Goal: Task Accomplishment & Management: Use online tool/utility

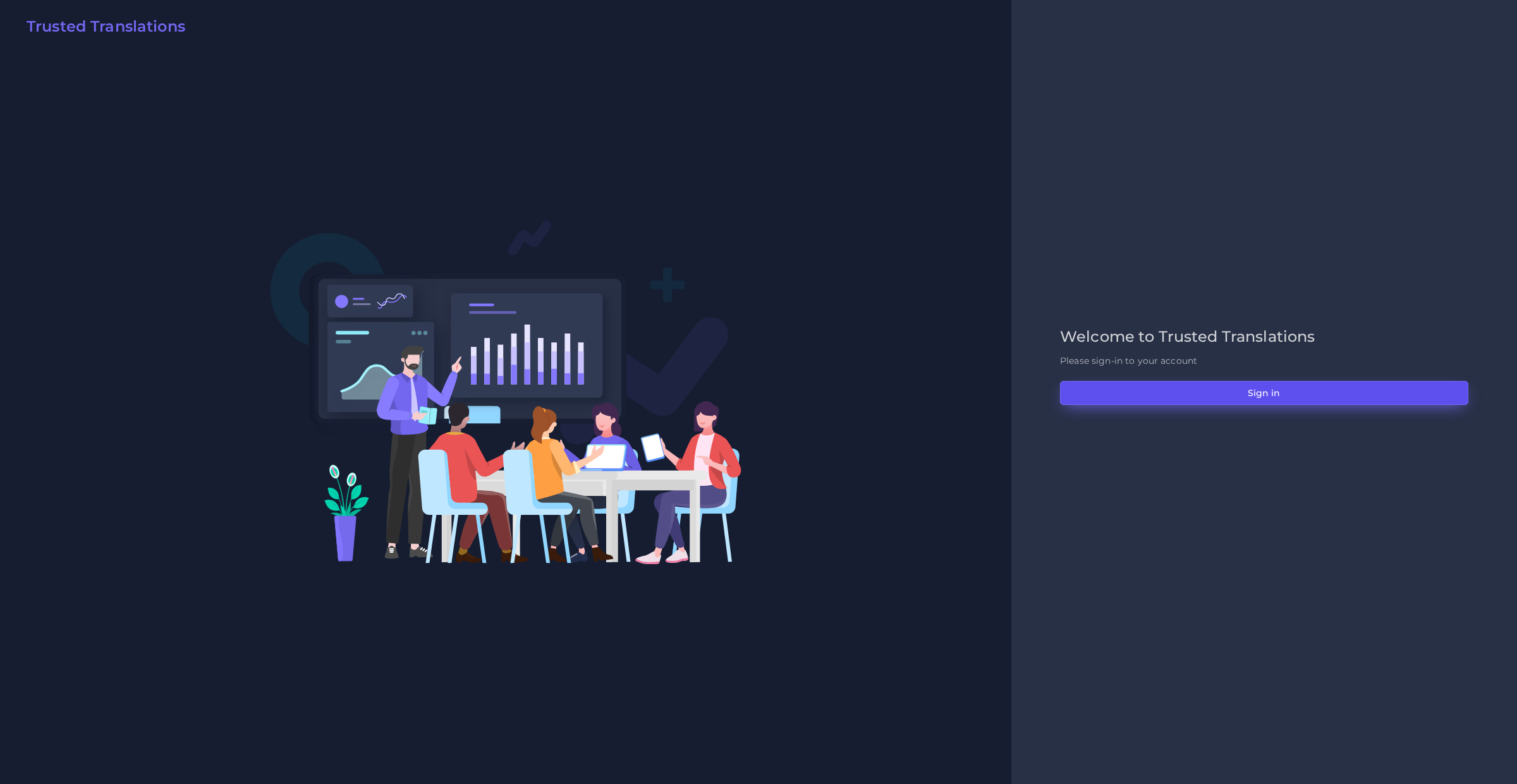
click at [1104, 399] on button "Sign in" at bounding box center [1264, 393] width 409 height 24
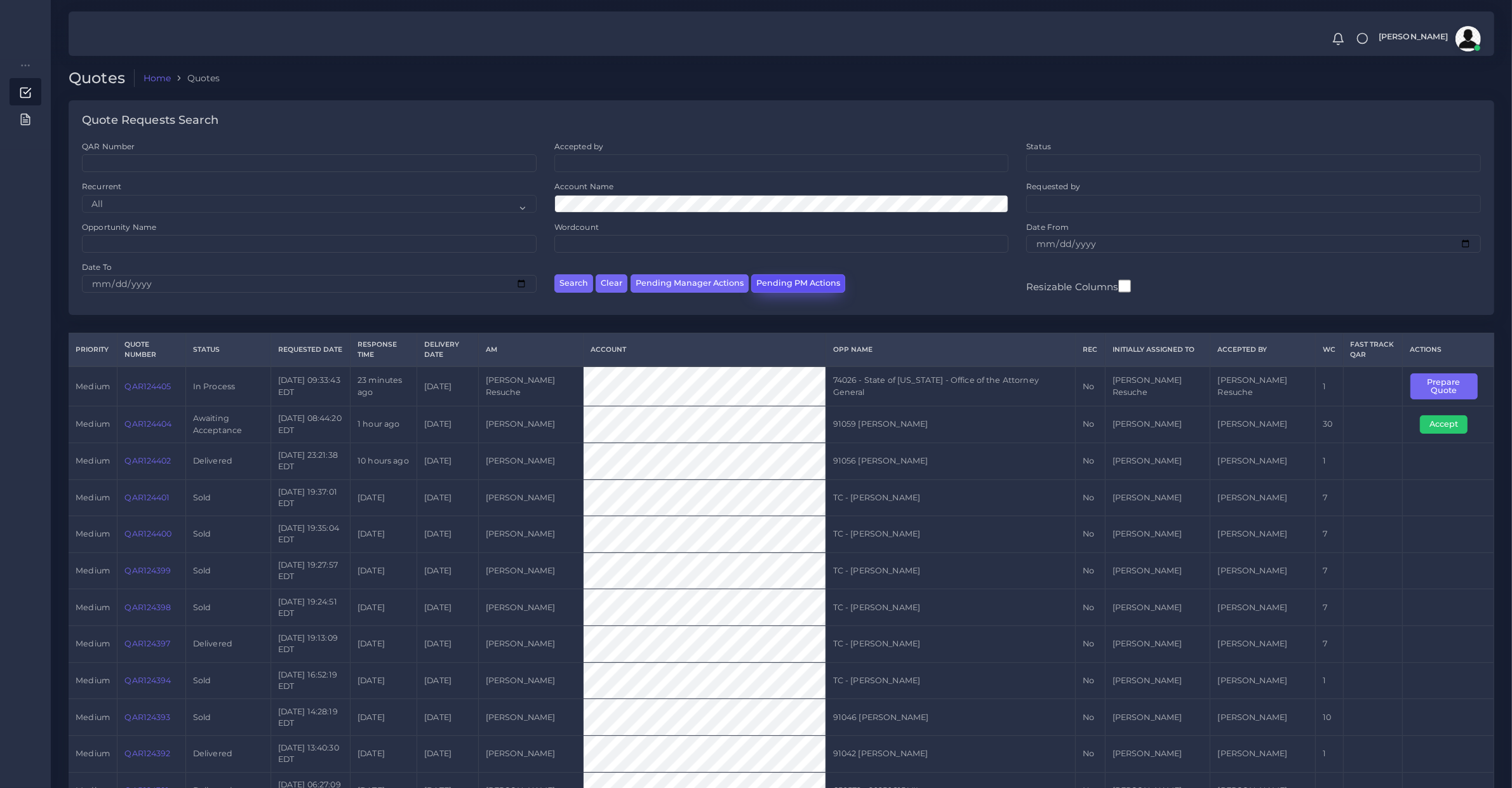
click at [789, 276] on button "Pending PM Actions" at bounding box center [798, 283] width 94 height 18
select select "awaiting_acceptance"
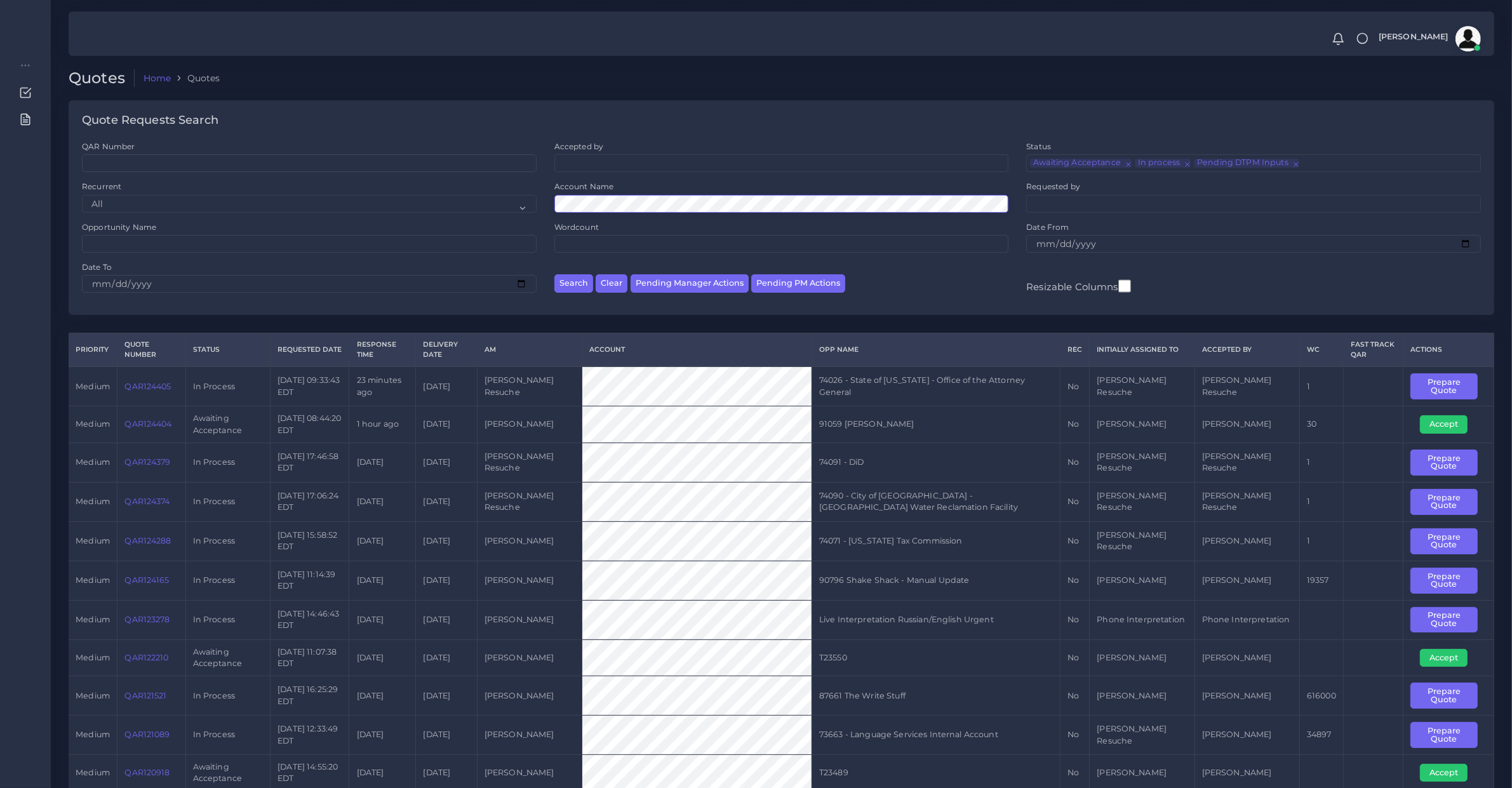
click at [554, 274] on button "Search" at bounding box center [573, 283] width 39 height 18
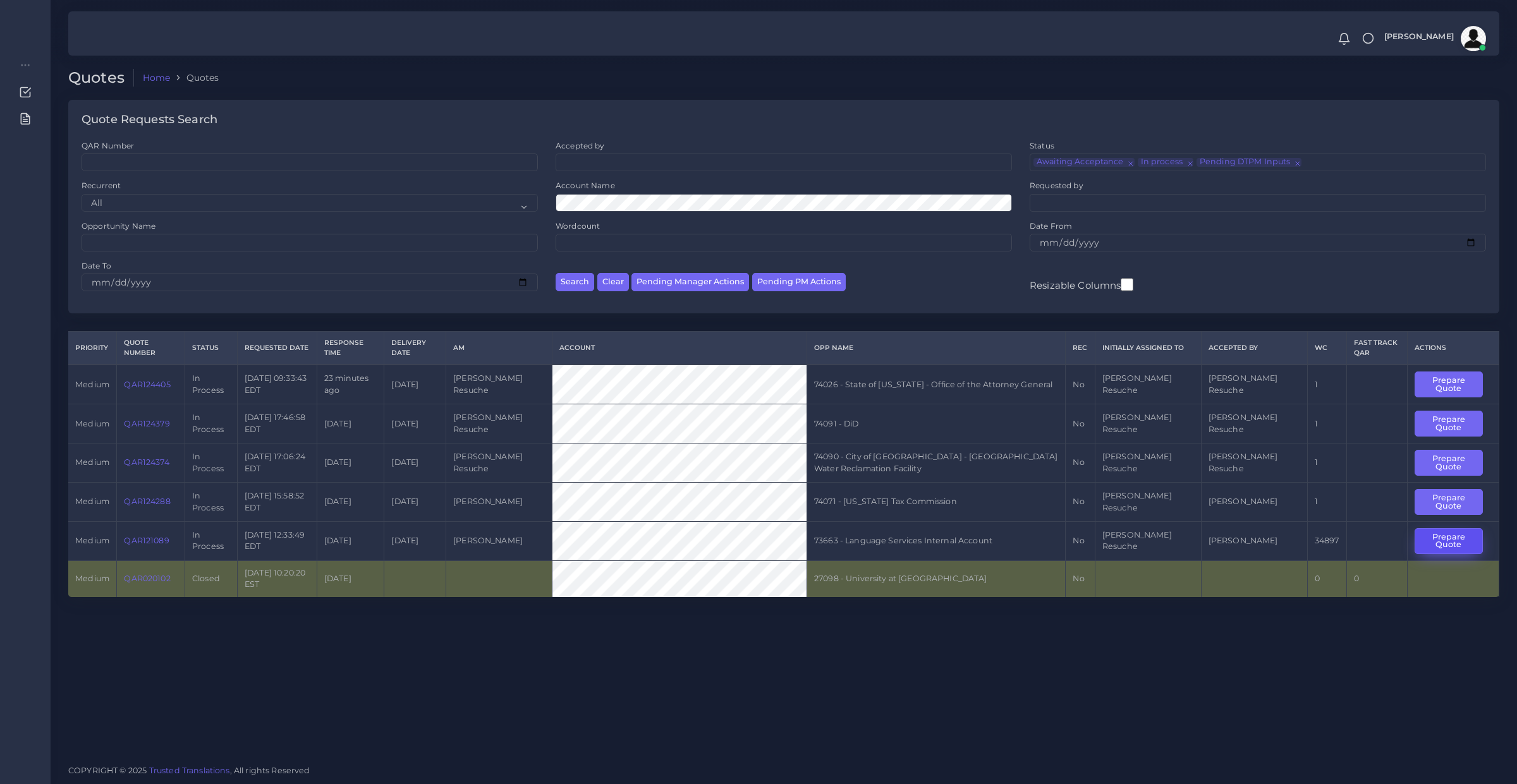
click at [1428, 537] on button "Prepare Quote" at bounding box center [1449, 541] width 68 height 26
click at [735, 286] on button "Pending Manager Actions" at bounding box center [690, 282] width 117 height 18
select select "awaiting_manager_initial_review"
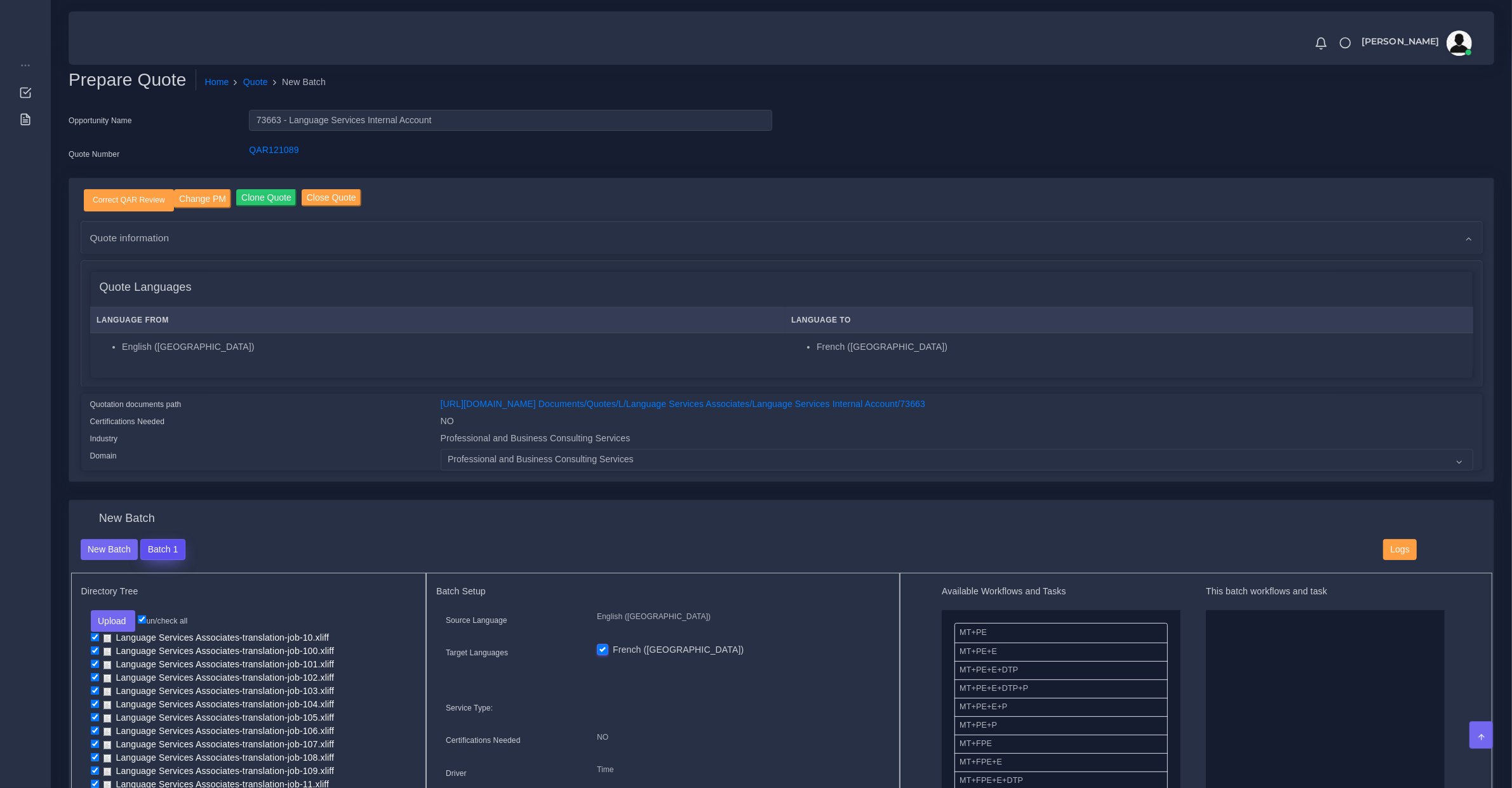
click at [173, 551] on button "Batch 1" at bounding box center [162, 549] width 44 height 22
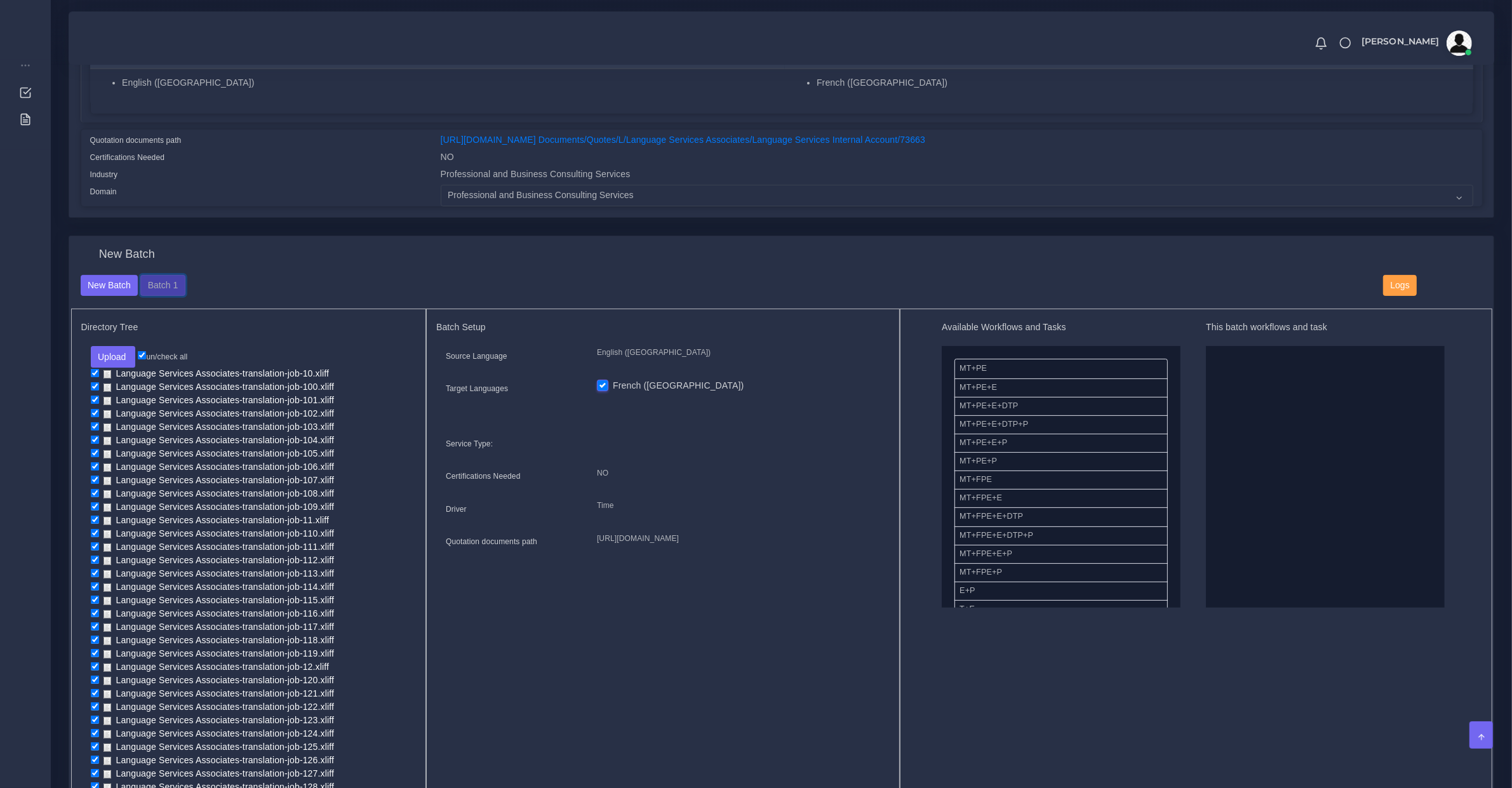
scroll to position [132, 0]
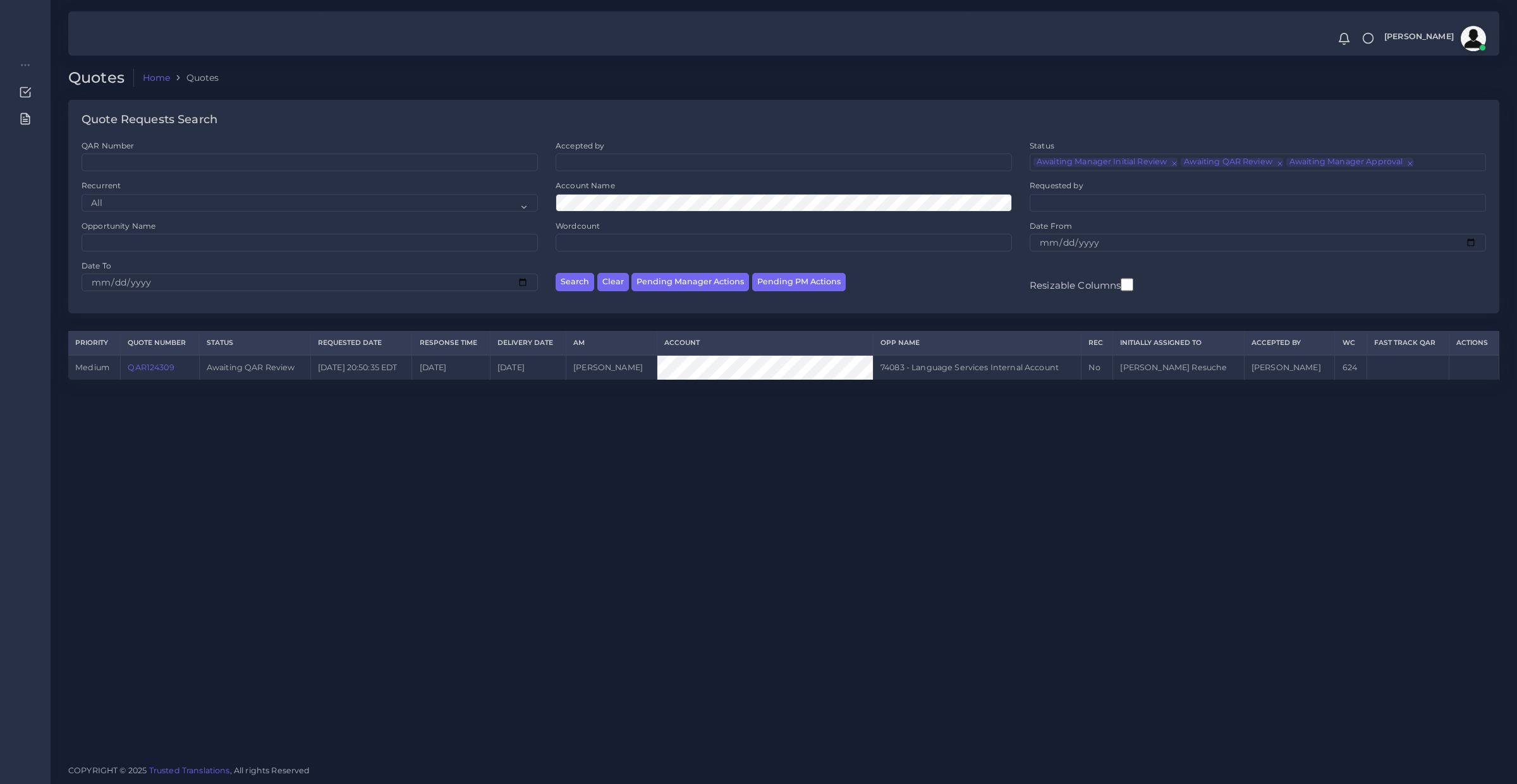
click at [156, 367] on link "QAR124309" at bounding box center [151, 368] width 46 height 10
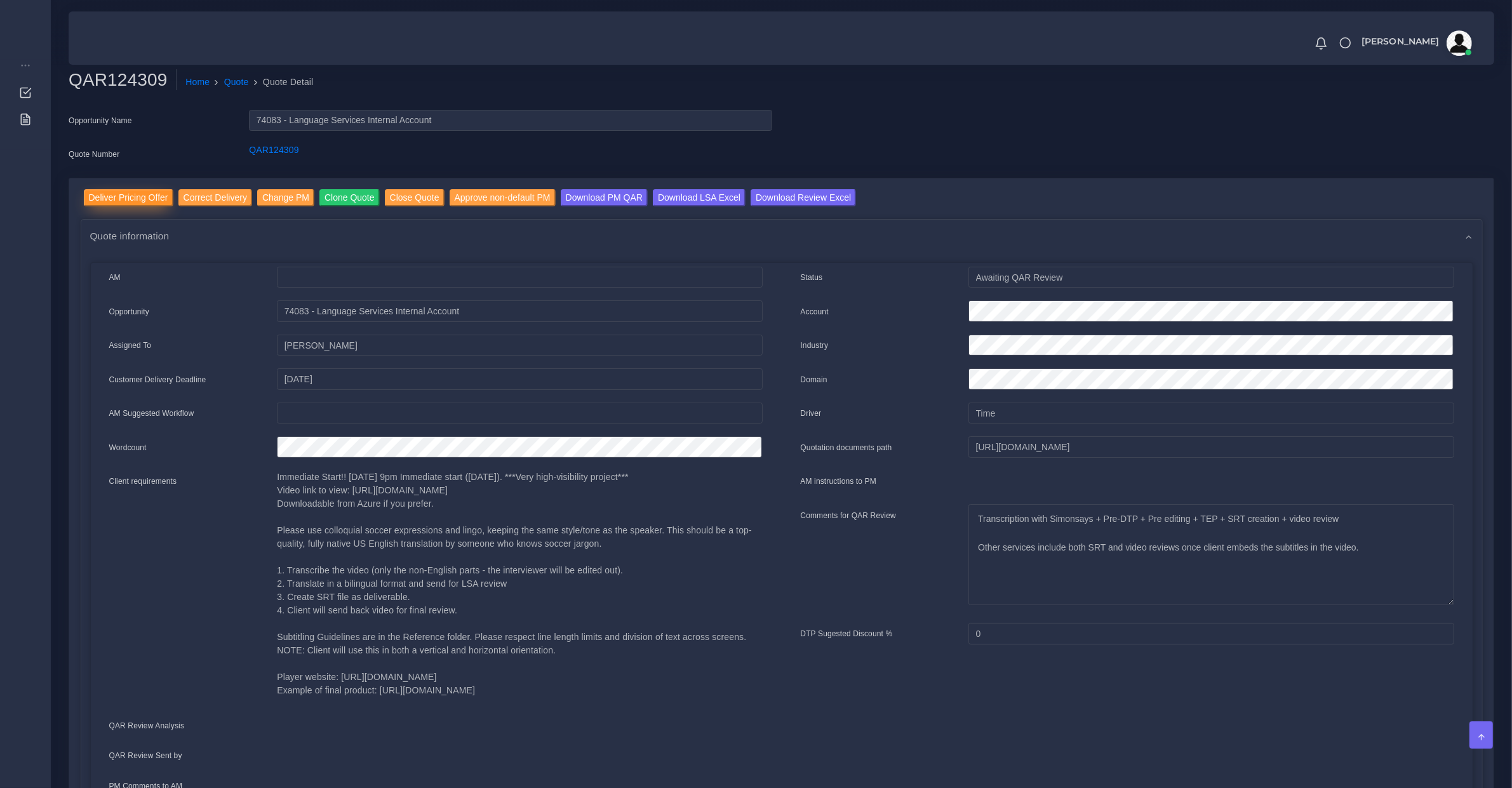
click at [90, 198] on input "Deliver Pricing Offer" at bounding box center [128, 198] width 90 height 17
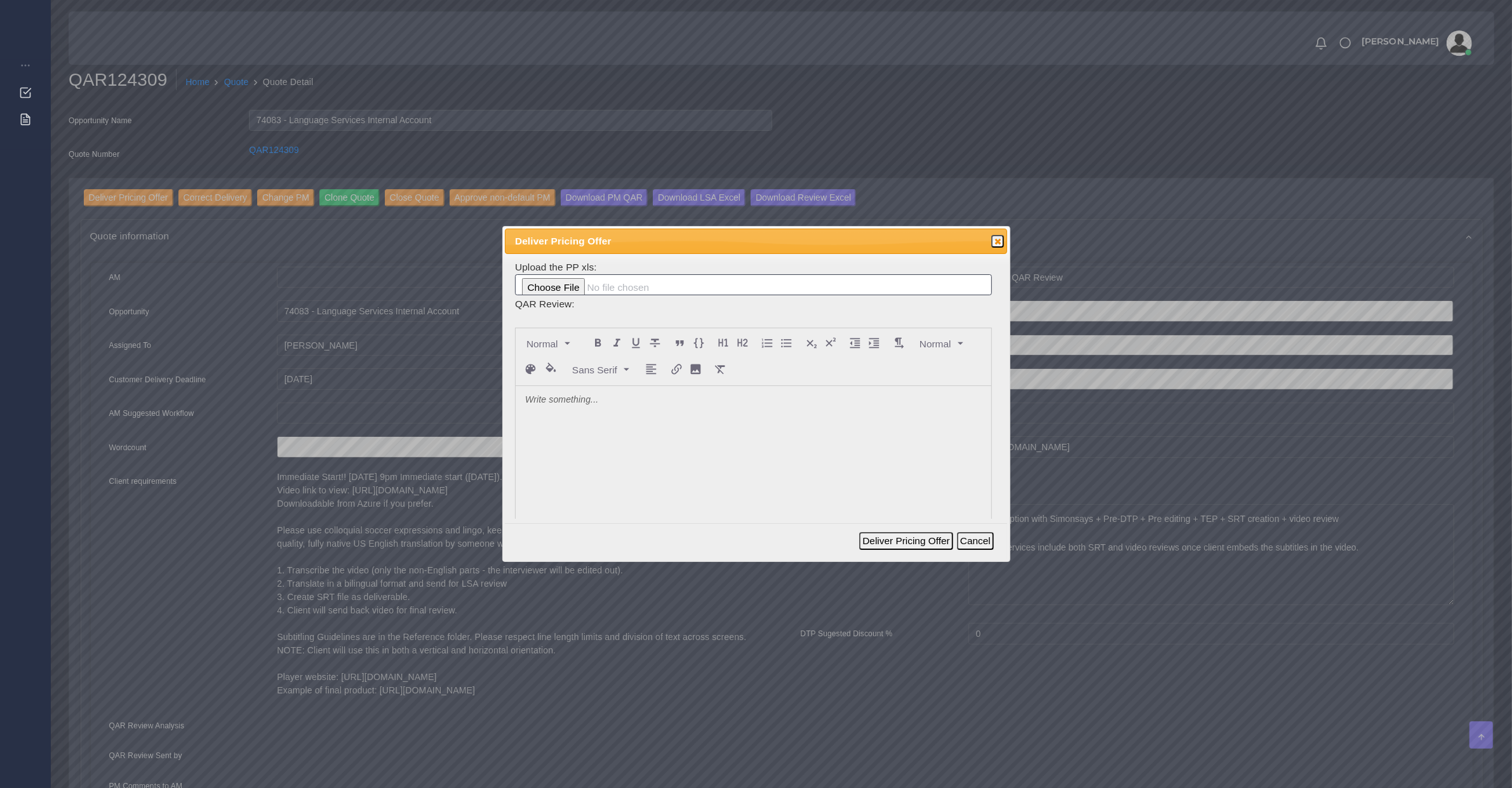
click at [613, 450] on div at bounding box center [754, 481] width 476 height 190
click at [874, 540] on button "Deliver Pricing Offer" at bounding box center [906, 540] width 93 height 18
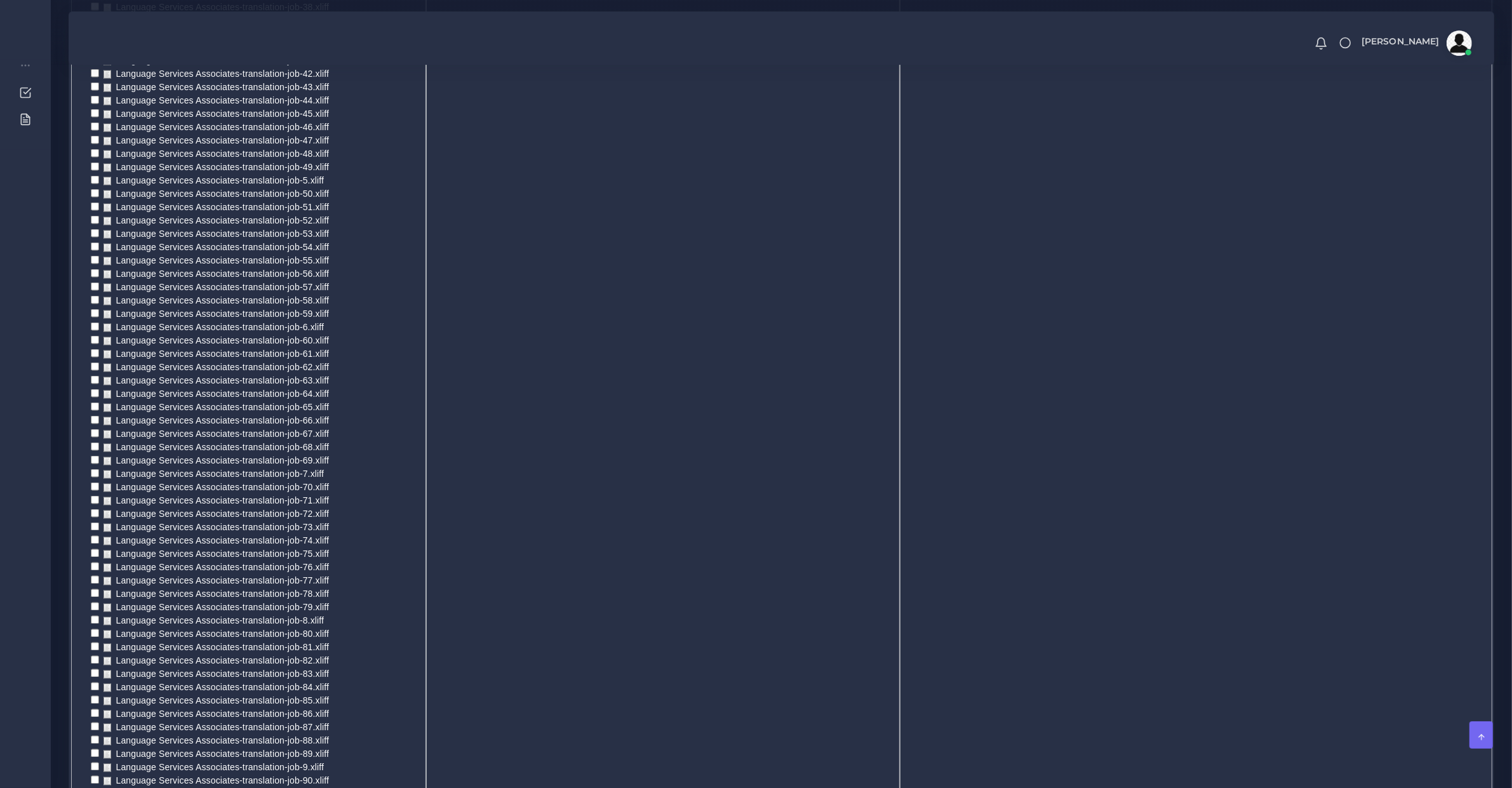
scroll to position [3158, 0]
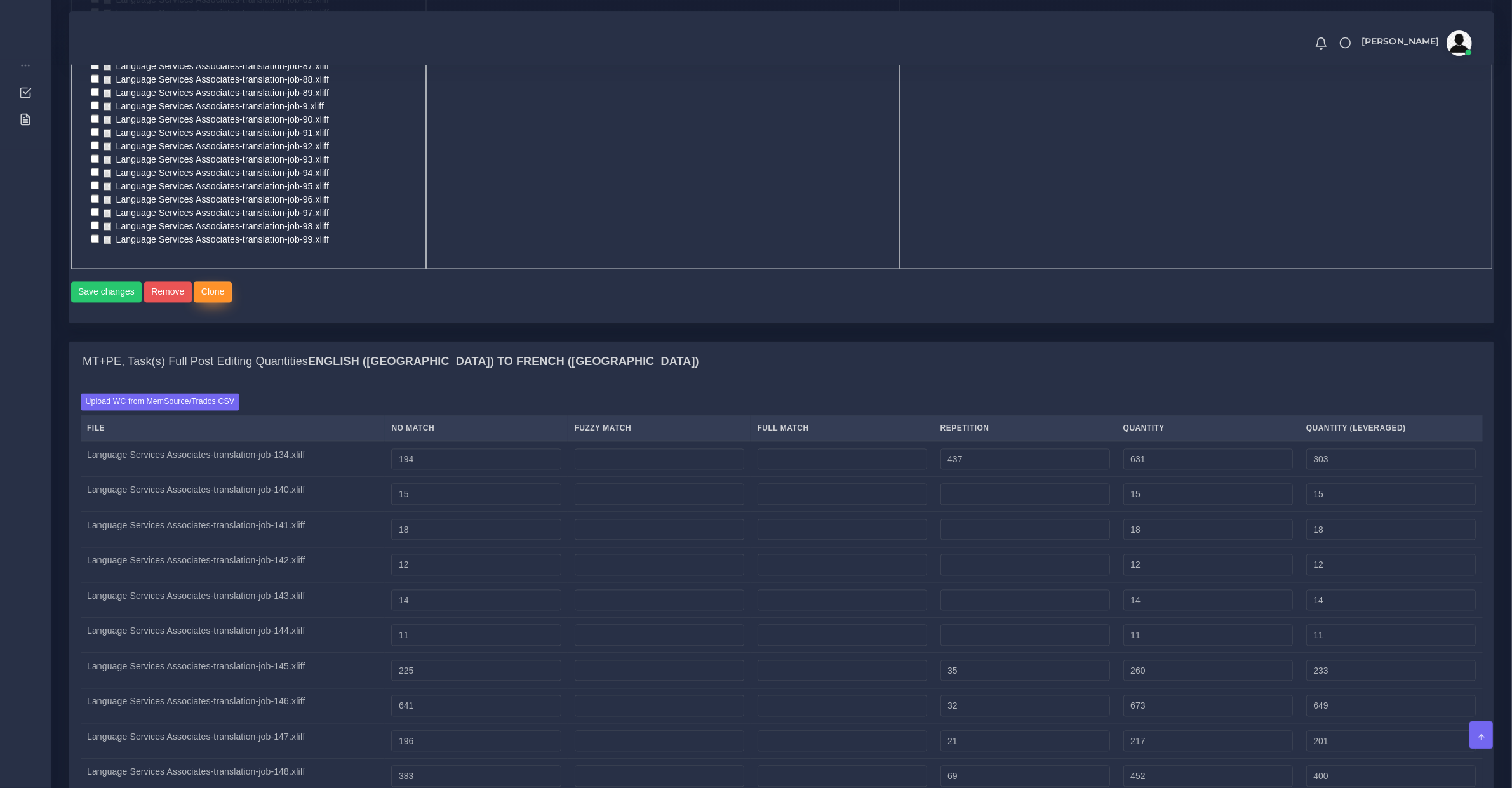
click at [205, 293] on button "Clone" at bounding box center [213, 292] width 38 height 22
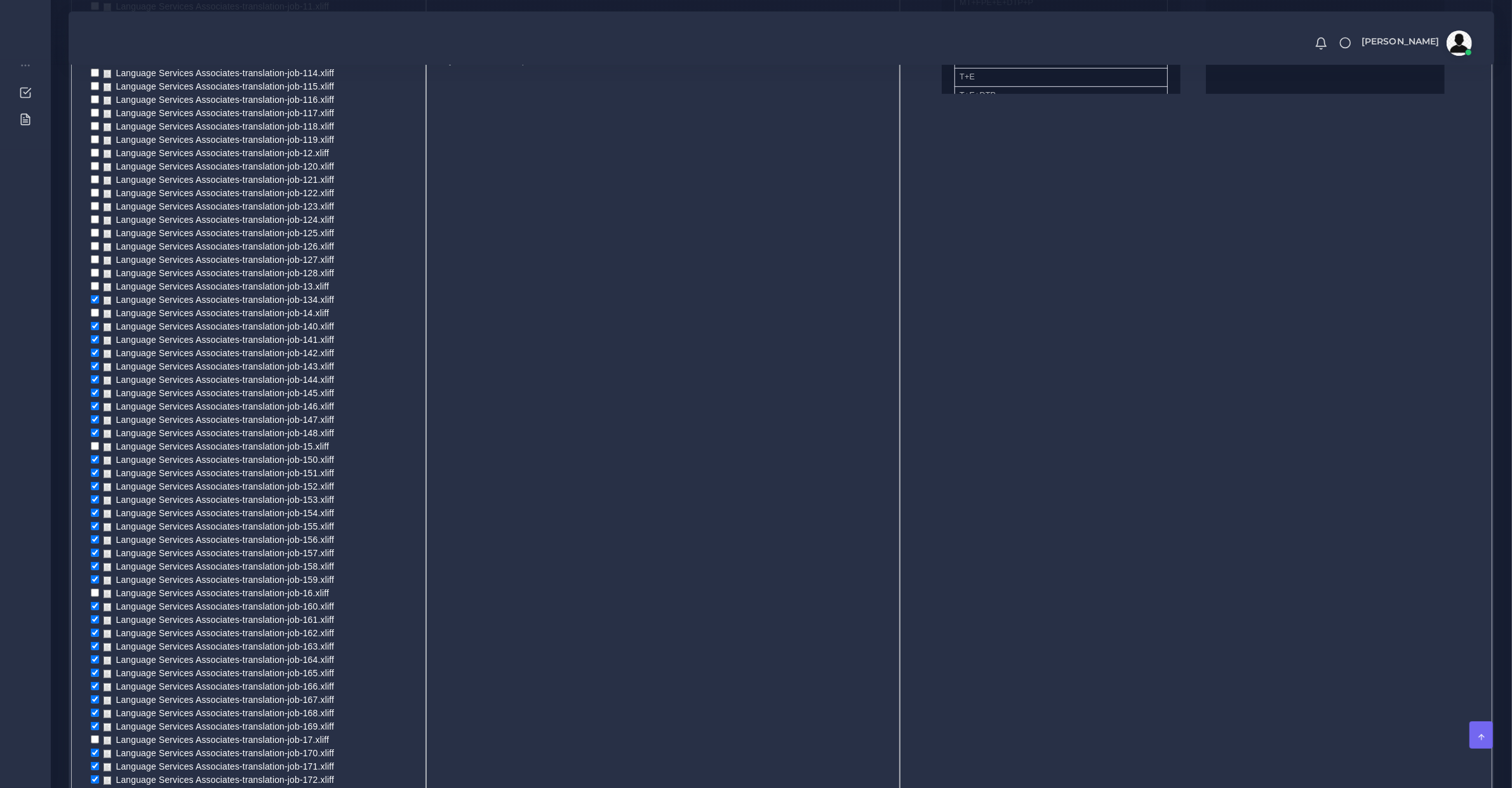
scroll to position [0, 0]
